Goal: Task Accomplishment & Management: Manage account settings

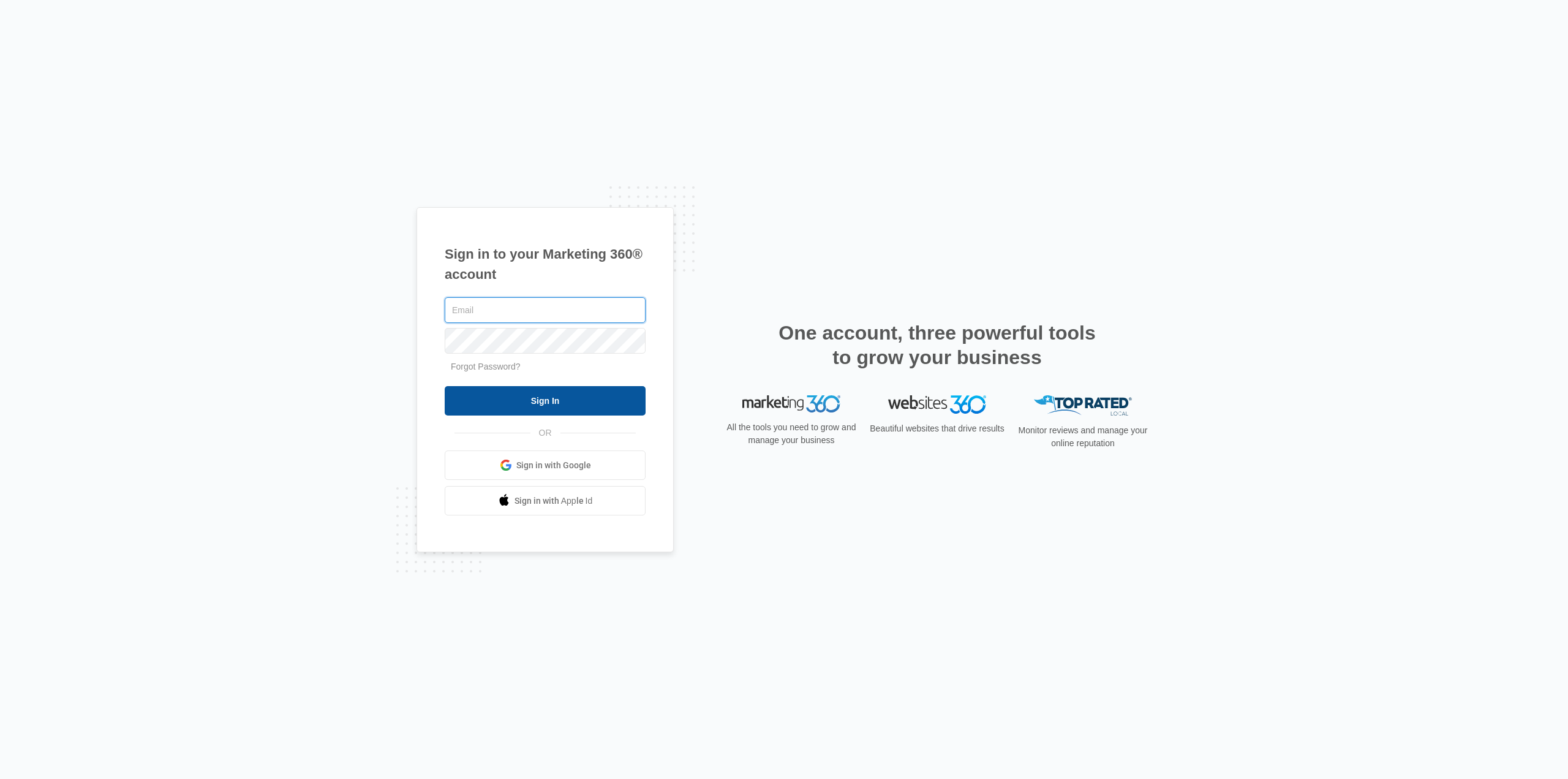
type input "nick@health4Heroes.org"
click at [576, 404] on input "Sign In" at bounding box center [545, 401] width 201 height 30
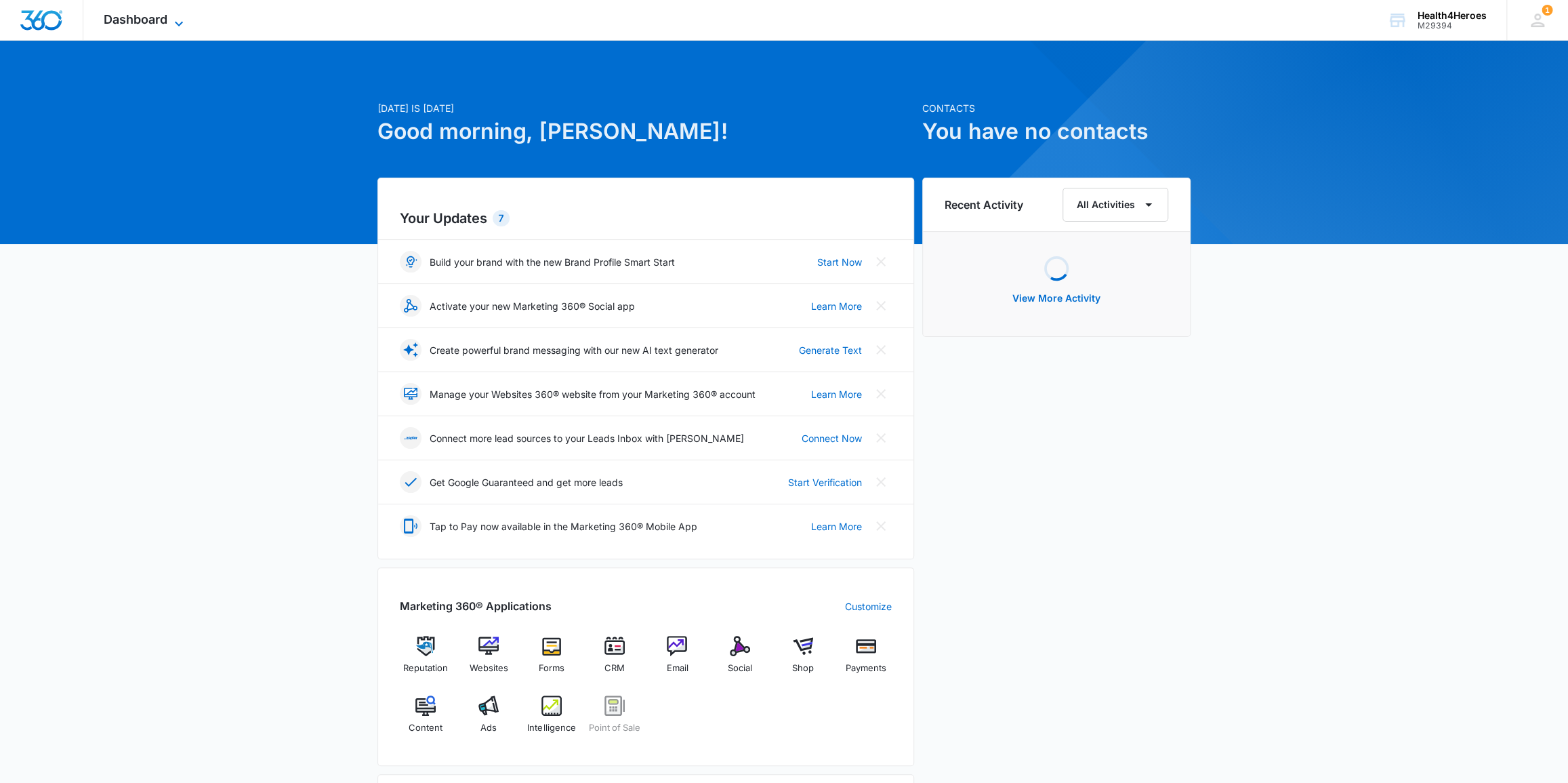
click at [155, 18] on span "Dashboard" at bounding box center [136, 19] width 64 height 14
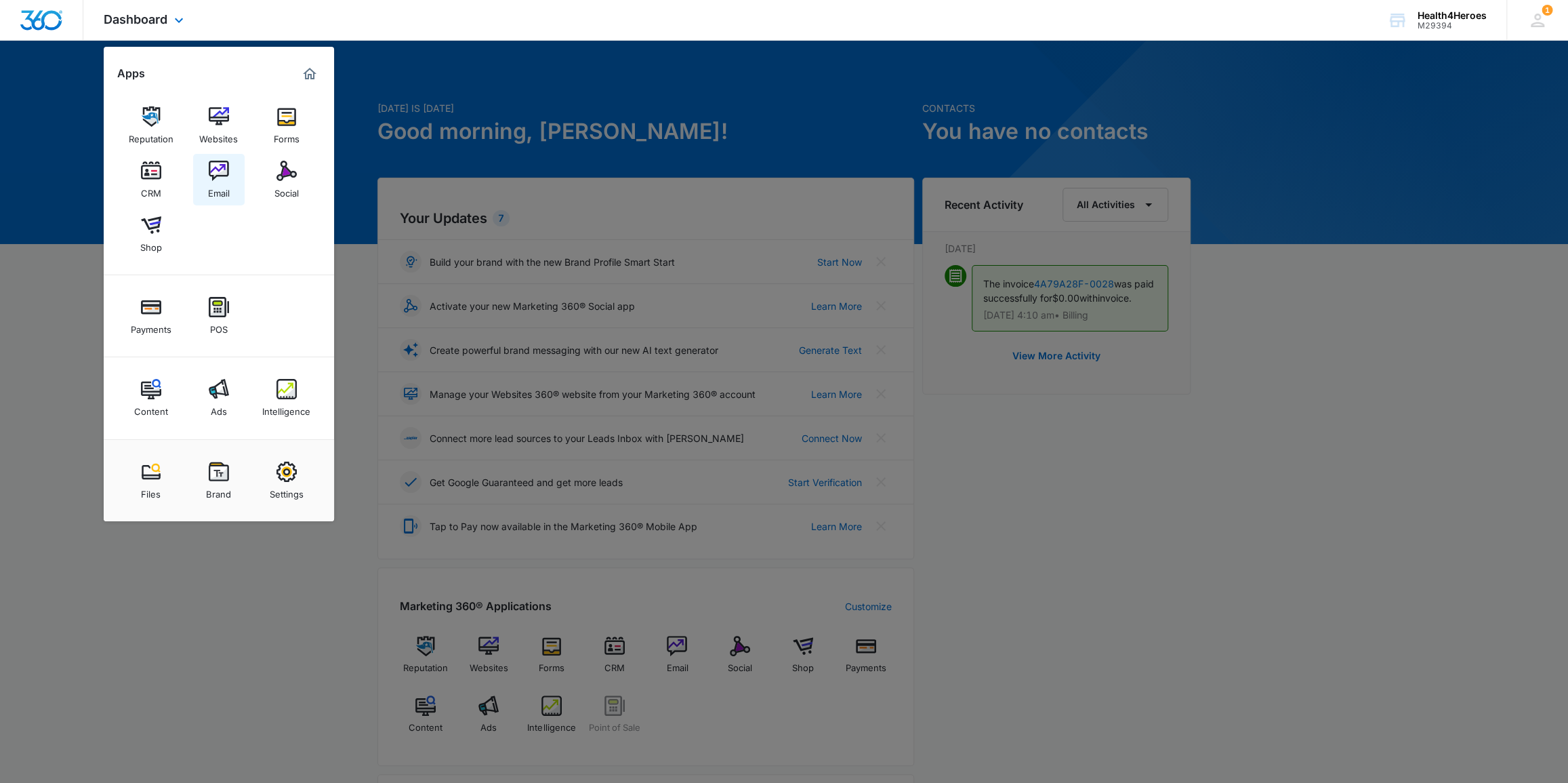
click at [213, 174] on img at bounding box center [218, 170] width 20 height 20
